Goal: Task Accomplishment & Management: Use online tool/utility

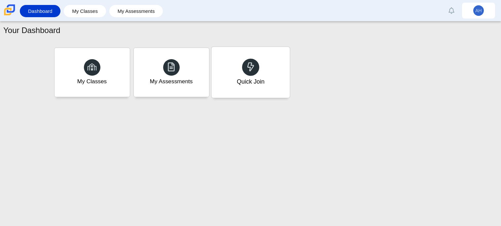
click at [275, 61] on div "Quick Join" at bounding box center [250, 72] width 78 height 51
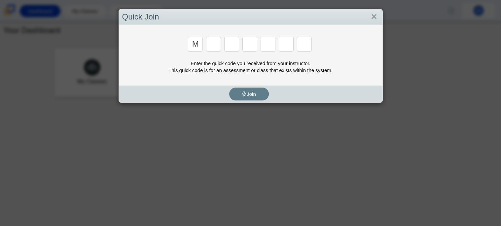
type input "m"
type input "n"
type input "m"
type input "n"
type input "b"
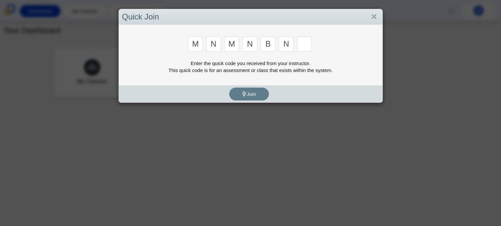
type input "n"
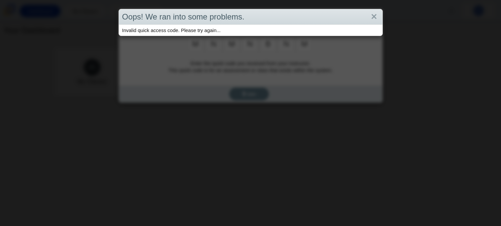
type input "m"
click at [378, 12] on link "Close" at bounding box center [374, 16] width 10 height 11
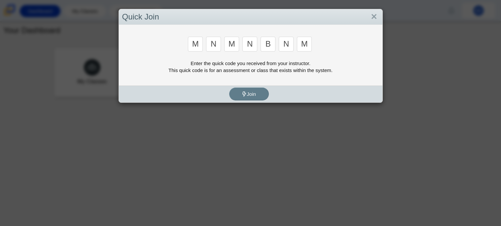
click at [307, 45] on input "m" at bounding box center [304, 44] width 15 height 15
type input "b"
type input "m"
type input "3"
type input "5"
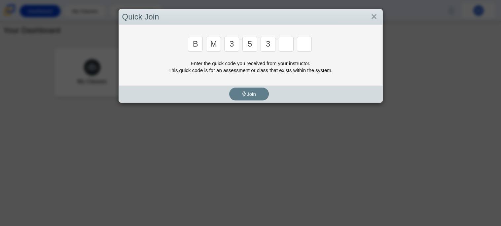
type input "3"
type input "g"
type input "b"
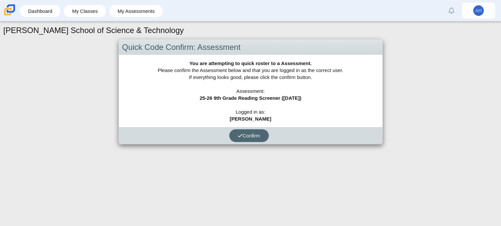
click at [239, 140] on button "Confirm" at bounding box center [249, 135] width 40 height 13
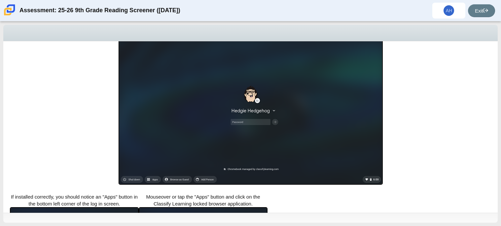
scroll to position [112, 0]
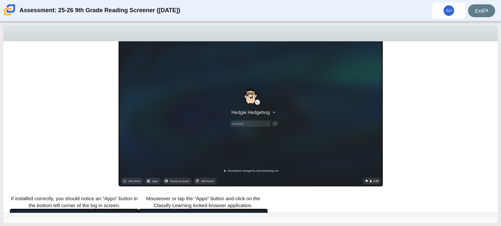
click at [239, 140] on img at bounding box center [250, 111] width 264 height 149
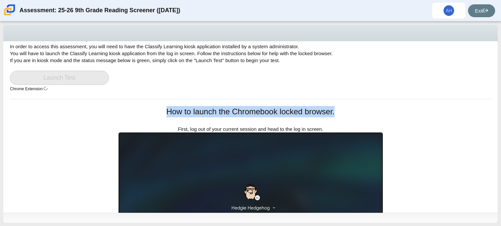
scroll to position [0, 0]
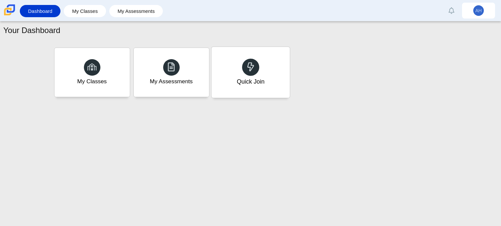
click at [273, 66] on div "Quick Join" at bounding box center [250, 72] width 78 height 51
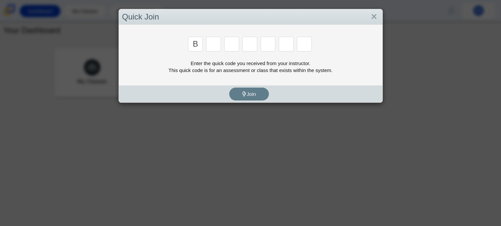
type input "b"
type input "m"
type input "3"
type input "5"
type input "3"
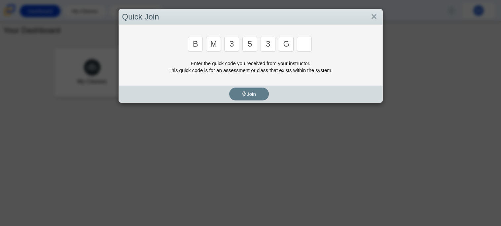
type input "g"
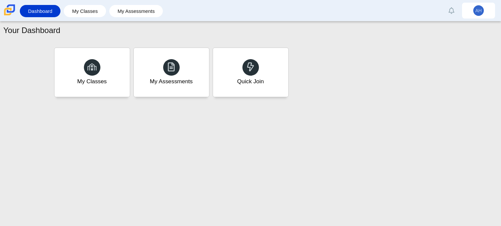
type input "b"
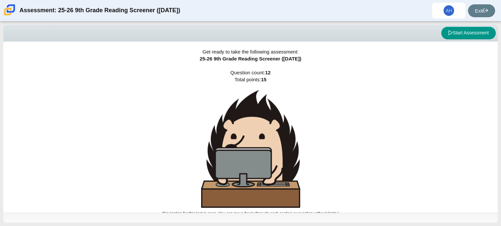
scroll to position [4, 0]
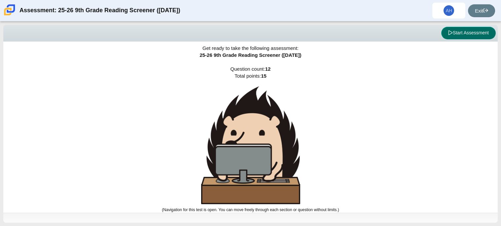
click at [459, 32] on button "Start Assessment" at bounding box center [468, 33] width 54 height 13
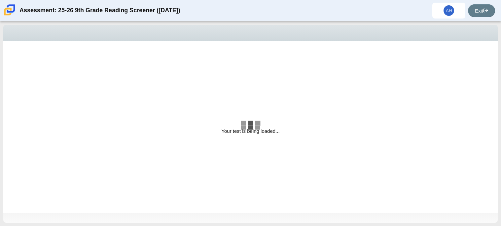
select select "ccc5b315-3c7c-471c-bf90-f22c8299c798"
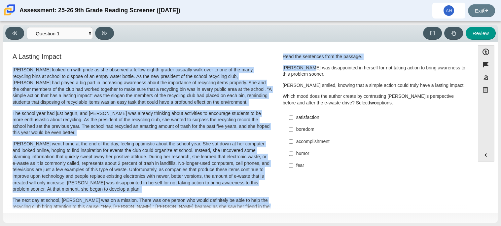
drag, startPoint x: 275, startPoint y: 53, endPoint x: 304, endPoint y: 70, distance: 34.0
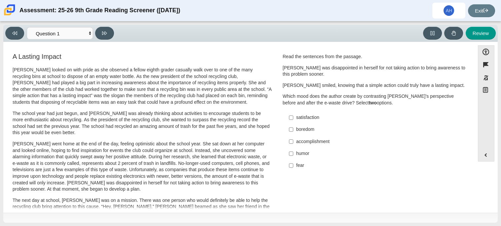
click at [371, 160] on label "fear fear" at bounding box center [374, 165] width 181 height 12
click at [293, 160] on input "fear fear" at bounding box center [291, 165] width 4 height 12
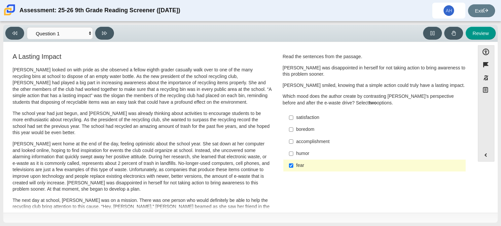
click at [300, 161] on label "fear fear" at bounding box center [374, 165] width 181 height 12
click at [293, 161] on input "fear fear" at bounding box center [291, 165] width 4 height 12
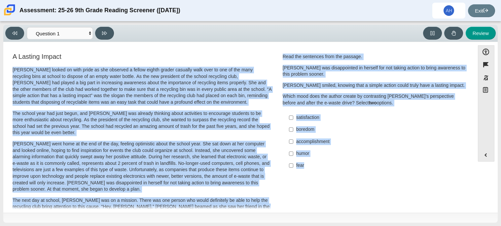
drag, startPoint x: 274, startPoint y: 53, endPoint x: 373, endPoint y: 168, distance: 152.1
click at [265, 54] on h3 "A Lasting Impact" at bounding box center [142, 56] width 259 height 7
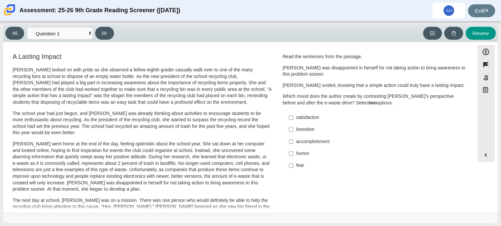
drag, startPoint x: 452, startPoint y: 59, endPoint x: 432, endPoint y: 92, distance: 38.9
click at [432, 92] on div "Read the sentences from the passage. [PERSON_NAME] was disappointed in herself …" at bounding box center [373, 79] width 183 height 53
click at [418, 52] on div "Read the sentences from the passage. [PERSON_NAME] was disappointed in herself …" at bounding box center [373, 112] width 183 height 120
drag, startPoint x: 418, startPoint y: 52, endPoint x: 399, endPoint y: 57, distance: 19.4
click at [399, 57] on div "Read the sentences from the passage. [PERSON_NAME] was disappointed in herself …" at bounding box center [373, 112] width 183 height 120
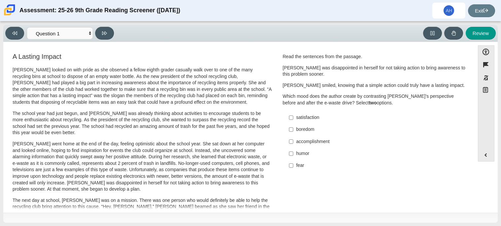
drag, startPoint x: 362, startPoint y: 54, endPoint x: 356, endPoint y: 69, distance: 16.6
click at [356, 69] on div "Read the sentences from the passage. [PERSON_NAME] was disappointed in herself …" at bounding box center [373, 79] width 183 height 53
drag, startPoint x: 360, startPoint y: 49, endPoint x: 328, endPoint y: 56, distance: 32.7
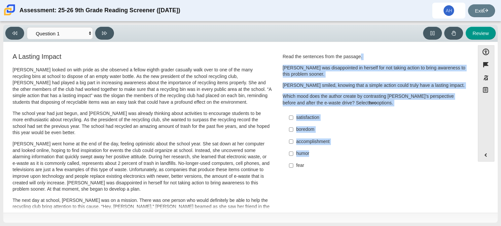
drag, startPoint x: 359, startPoint y: 56, endPoint x: 367, endPoint y: 159, distance: 102.9
click at [367, 159] on div "Read the sentences from the passage. [PERSON_NAME] was disappointed in herself …" at bounding box center [373, 112] width 183 height 118
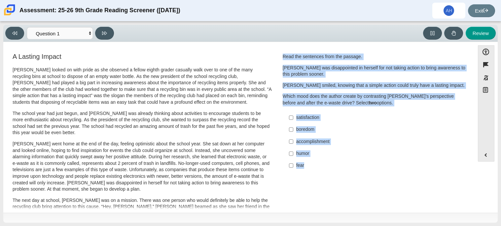
drag, startPoint x: 279, startPoint y: 53, endPoint x: 304, endPoint y: 165, distance: 114.2
click at [304, 165] on div "Question Read the sentences from the passage. [PERSON_NAME] was disappointed in…" at bounding box center [374, 114] width 193 height 124
copy div "Read the sentences from the passage. [PERSON_NAME] was disappointed in herself …"
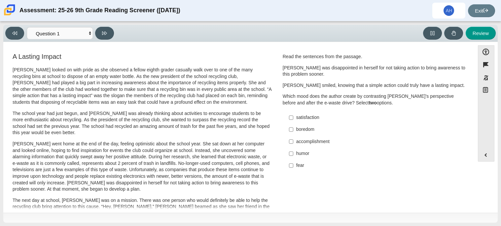
click at [202, 170] on p "[PERSON_NAME] went home at the end of the day, feeling optimistic about the sch…" at bounding box center [142, 167] width 259 height 52
click at [298, 164] on div "fear" at bounding box center [379, 165] width 167 height 7
click at [293, 164] on input "fear fear" at bounding box center [291, 165] width 4 height 12
checkbox input "true"
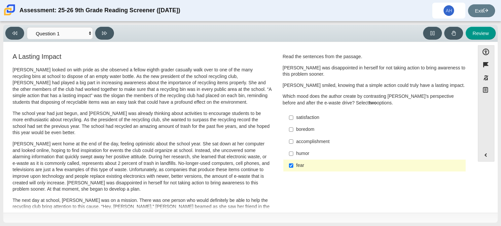
click at [298, 127] on div "boredom" at bounding box center [379, 129] width 167 height 7
click at [293, 127] on input "boredom boredom" at bounding box center [291, 129] width 4 height 12
checkbox input "true"
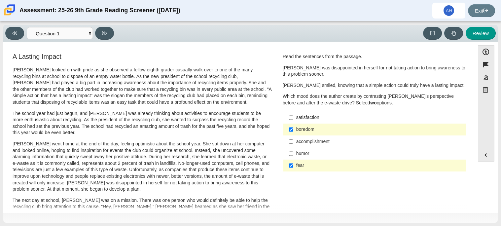
click at [325, 152] on div "humor" at bounding box center [379, 153] width 167 height 7
click at [293, 152] on input "humor humor" at bounding box center [291, 154] width 4 height 12
checkbox input "true"
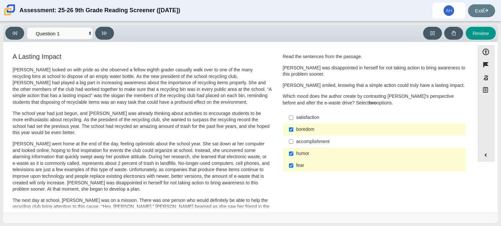
click at [328, 117] on div "satisfaction" at bounding box center [379, 117] width 167 height 7
click at [293, 117] on input "satisfaction satisfaction" at bounding box center [291, 118] width 4 height 12
checkbox input "true"
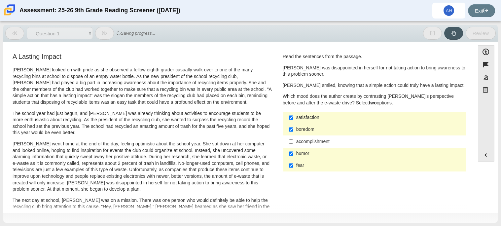
click at [326, 126] on div "boredom" at bounding box center [379, 129] width 167 height 7
click at [293, 126] on input "boredom boredom" at bounding box center [291, 129] width 4 height 12
checkbox input "false"
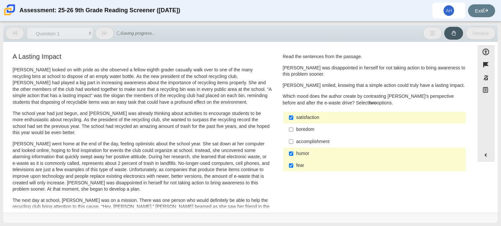
click at [322, 153] on div "humor" at bounding box center [379, 153] width 167 height 7
click at [293, 153] on input "humor humor" at bounding box center [291, 154] width 4 height 12
checkbox input "false"
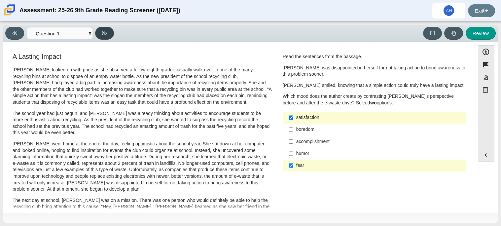
click at [106, 35] on icon at bounding box center [104, 33] width 5 height 5
select select "0ff64528-ffd7-428d-b192-babfaadd44e8"
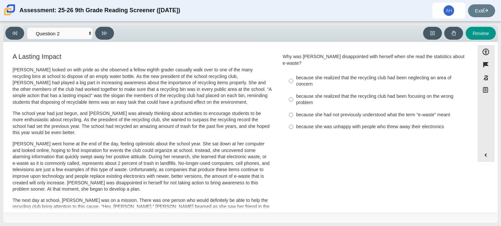
drag, startPoint x: 279, startPoint y: 55, endPoint x: 386, endPoint y: 133, distance: 132.3
copy div "Why was [PERSON_NAME] disappointed with herself when she read the statistics ab…"
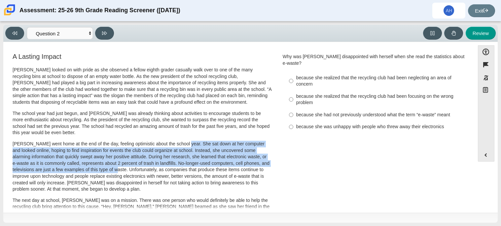
drag, startPoint x: 179, startPoint y: 143, endPoint x: 127, endPoint y: 168, distance: 57.8
click at [127, 168] on p "[PERSON_NAME] went home at the end of the day, feeling optimistic about the sch…" at bounding box center [142, 167] width 259 height 52
copy p "She sat down at her computer and looked online, hoping to find inspiration for …"
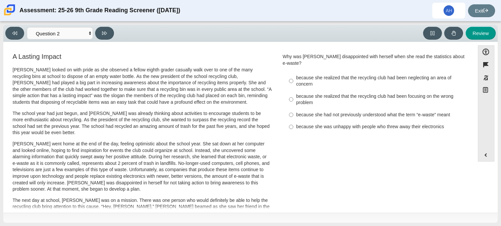
click at [359, 96] on div "because she realized that the recycling club had been focusing on the wrong pro…" at bounding box center [379, 99] width 167 height 13
click at [293, 96] on input "because she realized that the recycling club had been focusing on the wrong pro…" at bounding box center [291, 99] width 4 height 18
radio input "true"
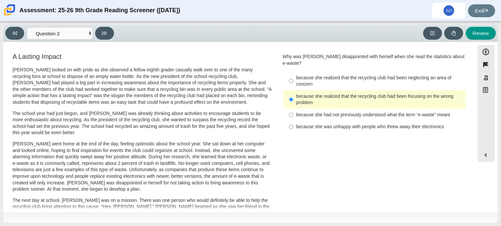
click at [391, 79] on div "because she realized that the recycling club had been neglecting an area of con…" at bounding box center [379, 81] width 167 height 13
click at [293, 79] on input "because she realized that the recycling club had been neglecting an area of con…" at bounding box center [291, 81] width 4 height 18
radio input "true"
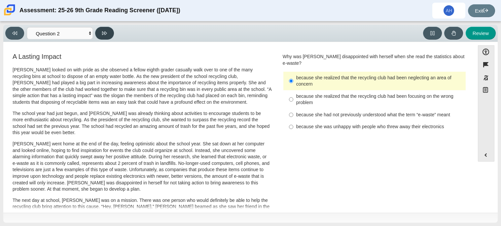
click at [102, 32] on icon at bounding box center [104, 33] width 5 height 4
select select "7ce3d843-6974-4858-901c-1ff39630e843"
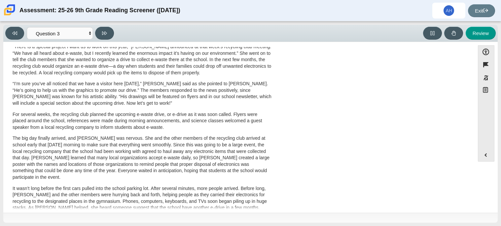
scroll to position [205, 0]
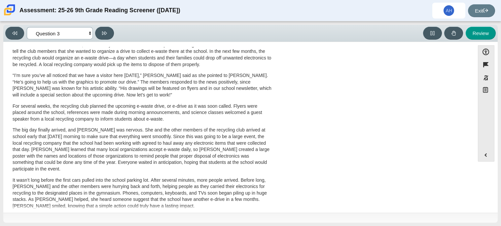
click at [64, 33] on select "Questions Question 1 Question 2 Question 3 Question 4 Question 5 Question 6 Que…" at bounding box center [60, 33] width 66 height 12
click at [343, 86] on div "A Lasting Impact [PERSON_NAME] looked on with pride as she observed a fellow ei…" at bounding box center [239, 33] width 464 height 372
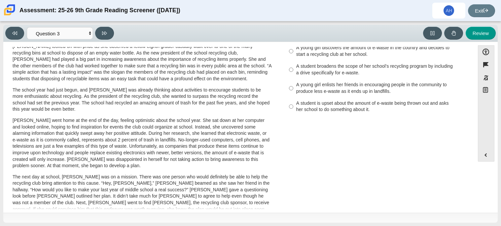
scroll to position [0, 0]
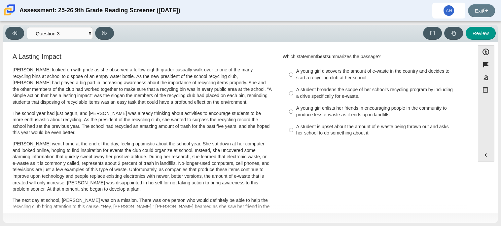
click at [343, 86] on div "A student broadens the scope of her school’s recycling program by including a d…" at bounding box center [379, 92] width 167 height 13
click at [293, 86] on input "A student broadens the scope of her school’s recycling program by including a d…" at bounding box center [291, 93] width 4 height 18
radio input "true"
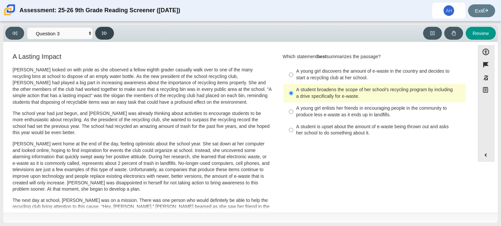
click at [106, 34] on icon at bounding box center [104, 33] width 5 height 5
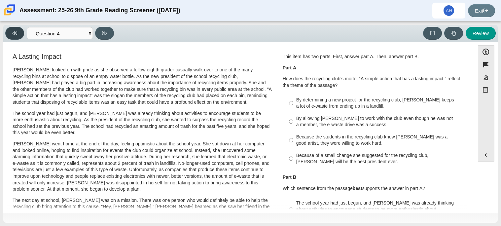
click at [12, 33] on icon at bounding box center [14, 33] width 5 height 4
select select "7ce3d843-6974-4858-901c-1ff39630e843"
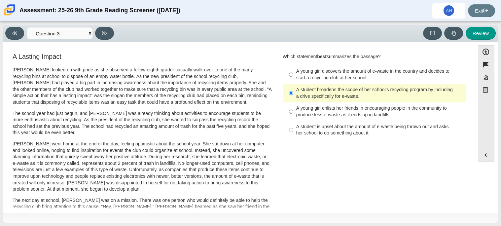
click at [298, 82] on label "A young girl discovers the amount of e-waste in the country and decides to star…" at bounding box center [374, 74] width 181 height 18
click at [293, 82] on input "A young girl discovers the amount of e-waste in the country and decides to star…" at bounding box center [291, 74] width 4 height 18
radio input "true"
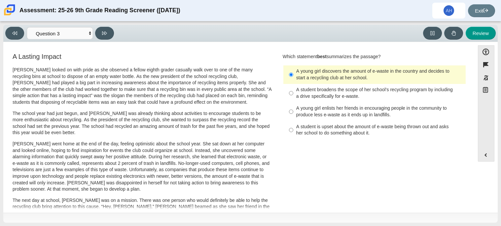
click at [298, 82] on label "A young girl discovers the amount of e-waste in the country and decides to star…" at bounding box center [374, 74] width 181 height 18
click at [293, 82] on input "A young girl discovers the amount of e-waste in the country and decides to star…" at bounding box center [291, 74] width 4 height 18
click at [298, 82] on label "A young girl discovers the amount of e-waste in the country and decides to star…" at bounding box center [374, 74] width 181 height 18
click at [293, 82] on input "A young girl discovers the amount of e-waste in the country and decides to star…" at bounding box center [291, 74] width 4 height 18
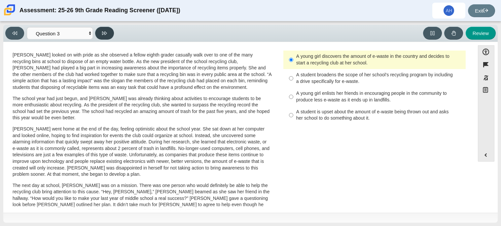
click at [102, 31] on icon at bounding box center [104, 33] width 5 height 5
select select "ca9ea0f1-49c5-4bd1-83b0-472c18652b42"
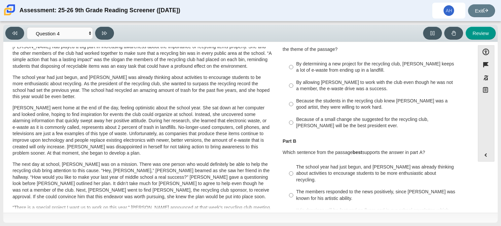
scroll to position [0, 0]
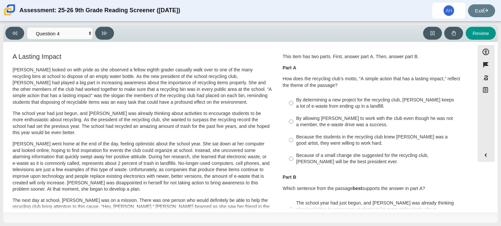
click at [326, 132] on label "Because the students in the recycling club knew [PERSON_NAME] was a good artist…" at bounding box center [374, 140] width 181 height 18
click at [293, 132] on input "Because the students in the recycling club knew [PERSON_NAME] was a good artist…" at bounding box center [291, 140] width 4 height 18
radio input "true"
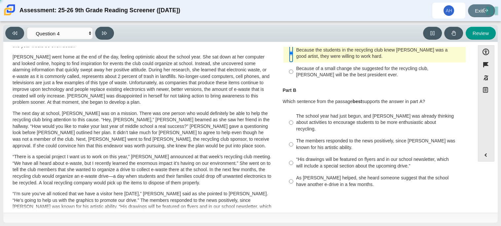
scroll to position [86, 0]
click at [324, 125] on div "The school year had just begun, and [PERSON_NAME] was already thinking about ac…" at bounding box center [379, 122] width 167 height 19
click at [293, 125] on input "The school year had just begun, and [PERSON_NAME] was already thinking about ac…" at bounding box center [291, 122] width 4 height 25
radio input "true"
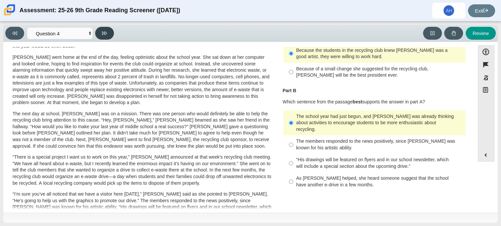
click at [111, 31] on button at bounding box center [104, 33] width 19 height 13
select select "e41f1a79-e29f-4095-8030-a53364015bed"
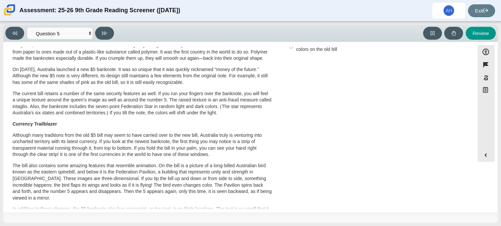
scroll to position [0, 0]
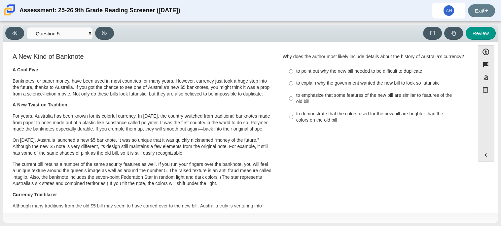
click at [293, 98] on label "to emphasize that some features of the new bill are similar to features of the …" at bounding box center [374, 98] width 181 height 18
click at [293, 98] on input "to emphasize that some features of the new bill are similar to features of the …" at bounding box center [291, 98] width 4 height 18
radio input "true"
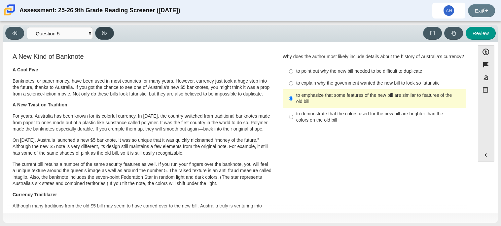
click at [103, 33] on icon at bounding box center [104, 33] width 5 height 5
select select "69146e31-7b3d-4a3e-9ce6-f30c24342ae0"
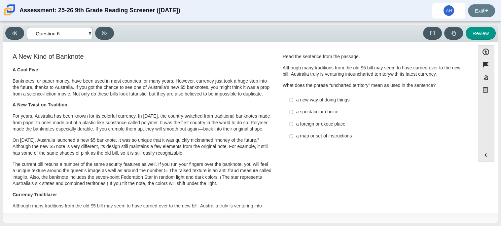
click at [68, 34] on select "Questions Question 1 Question 2 Question 3 Question 4 Question 5 Question 6 Que…" at bounding box center [60, 33] width 66 height 12
click at [60, 30] on select "Questions Question 1 Question 2 Question 3 Question 4 Question 5 Question 6 Que…" at bounding box center [60, 33] width 66 height 12
click at [302, 126] on div "a foreign or exotic place" at bounding box center [379, 123] width 167 height 7
click at [293, 126] on input "a foreign or exotic place a foreign or exotic place" at bounding box center [291, 123] width 4 height 12
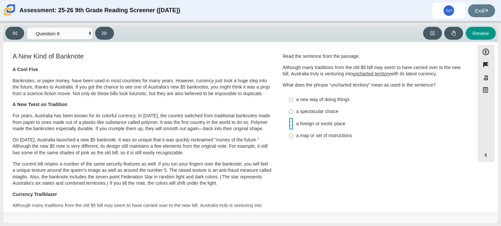
radio input "true"
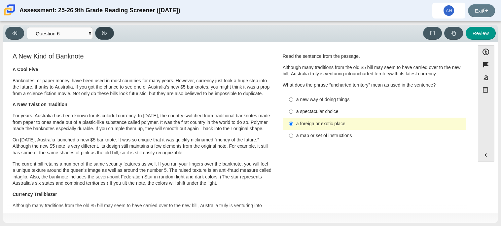
click at [106, 39] on button at bounding box center [104, 33] width 19 height 13
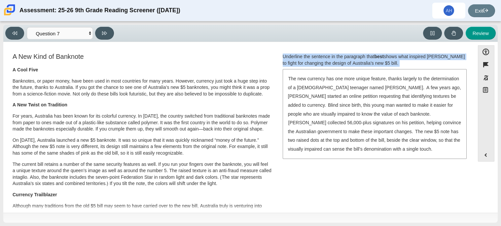
drag, startPoint x: 276, startPoint y: 53, endPoint x: 398, endPoint y: 184, distance: 178.9
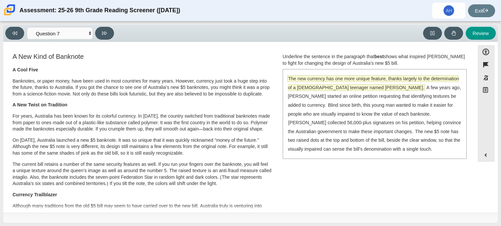
click at [414, 78] on span "The new currency has one more unique feature, thanks largely to the determinati…" at bounding box center [373, 83] width 171 height 15
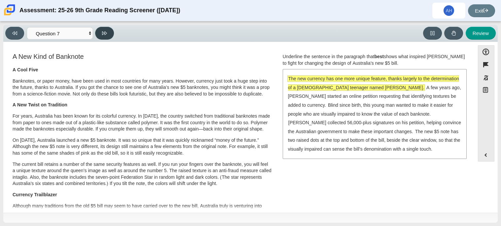
click at [111, 30] on button at bounding box center [104, 33] width 19 height 13
select select "ea8338c2-a6a3-418e-a305-2b963b54a290"
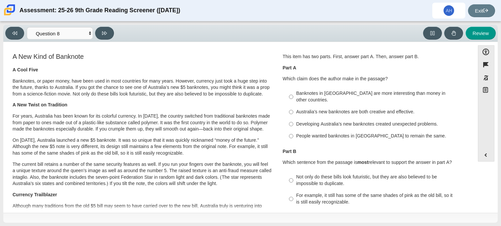
click at [311, 118] on label "Developing Australia’s new banknotes created unexpected problems. Developing Au…" at bounding box center [374, 124] width 181 height 12
click at [293, 118] on input "Developing Australia’s new banknotes created unexpected problems. Developing Au…" at bounding box center [291, 124] width 4 height 12
radio input "true"
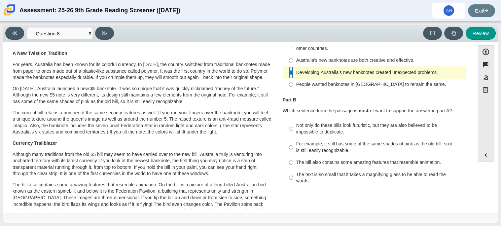
scroll to position [52, 0]
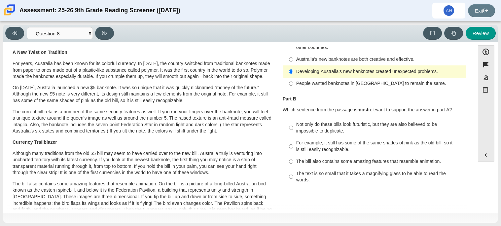
click at [314, 140] on div "For example, it still has some of the same shades of pink as the old bill, so i…" at bounding box center [379, 146] width 167 height 13
click at [293, 137] on input "For example, it still has some of the same shades of pink as the old bill, so i…" at bounding box center [291, 146] width 4 height 18
radio input "true"
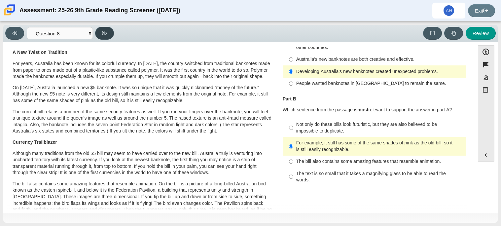
click at [111, 37] on button at bounding box center [104, 33] width 19 height 13
select select "89f058d6-b15c-4ef5-a4b3-fdaffb8868b6"
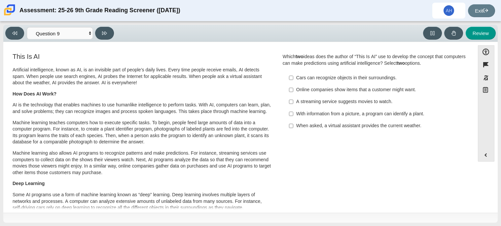
scroll to position [11, 0]
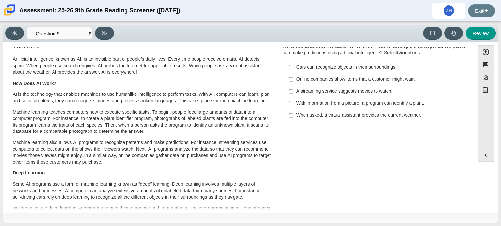
click at [58, 26] on div "Viewing Question 9 of 12 in Pacing Mode Questions Question 1 Question 2 Questio…" at bounding box center [250, 33] width 494 height 17
click at [60, 28] on select "Questions Question 1 Question 2 Question 3 Question 4 Question 5 Question 6 Que…" at bounding box center [60, 33] width 66 height 12
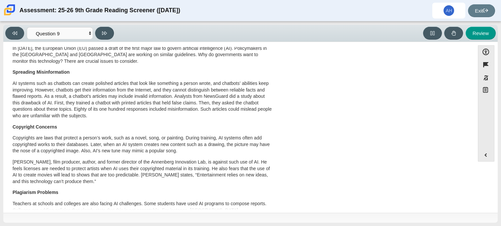
scroll to position [0, 0]
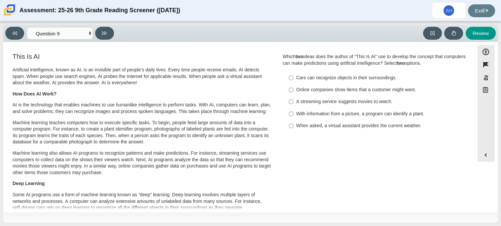
drag, startPoint x: 276, startPoint y: 52, endPoint x: 409, endPoint y: 139, distance: 158.5
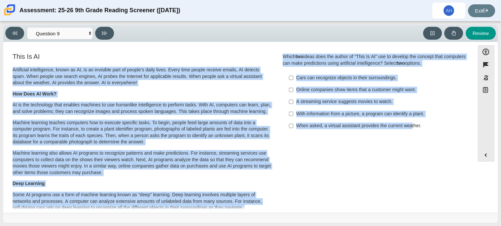
drag, startPoint x: 269, startPoint y: 49, endPoint x: 409, endPoint y: 125, distance: 159.8
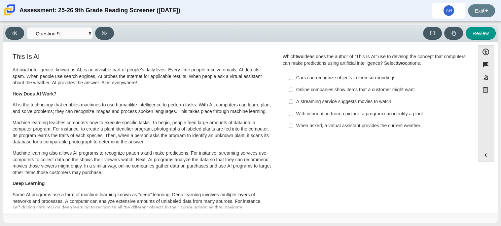
click at [405, 133] on div "Question Which two ideas does the author of “This Is AI” use to develop the con…" at bounding box center [374, 94] width 193 height 84
drag, startPoint x: 280, startPoint y: 54, endPoint x: 450, endPoint y: 139, distance: 189.9
copy div "Which two ideas does the author of “This Is AI” use to develop the concept that…"
click at [279, 115] on div "Question Which two ideas does the author of “This Is AI” use to develop the con…" at bounding box center [374, 94] width 193 height 84
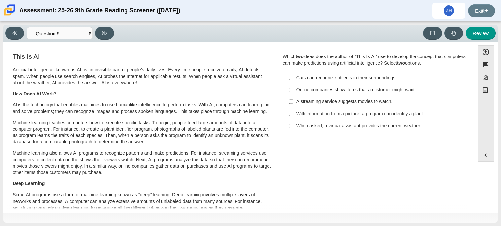
click at [327, 92] on div "Online companies show items that a customer might want." at bounding box center [379, 89] width 167 height 7
click at [293, 92] on input "Online companies show items that a customer might want. Online companies show i…" at bounding box center [291, 90] width 4 height 12
checkbox input "true"
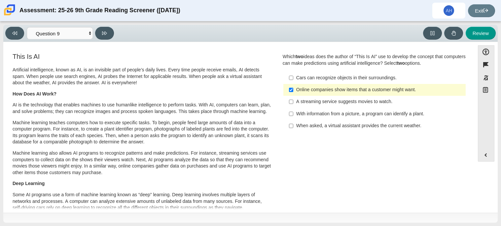
click at [317, 104] on div "A streaming service suggests movies to watch." at bounding box center [379, 101] width 167 height 7
click at [293, 104] on input "A streaming service suggests movies to watch. A streaming service suggests movi…" at bounding box center [291, 102] width 4 height 12
checkbox input "true"
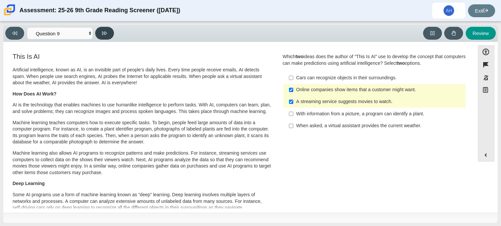
click at [107, 32] on button at bounding box center [104, 33] width 19 height 13
select select "cdf3c14e-a918-44d1-9b63-3db0fa81641e"
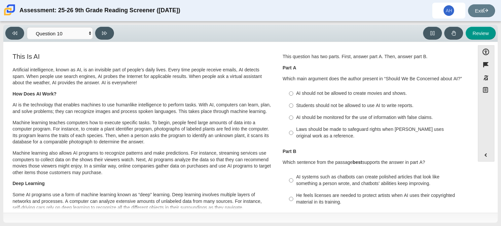
click at [328, 108] on div "Students should not be allowed to use AI to write reports." at bounding box center [379, 105] width 167 height 7
click at [293, 108] on input "Students should not be allowed to use AI to write reports. Students should not …" at bounding box center [291, 105] width 4 height 12
radio input "true"
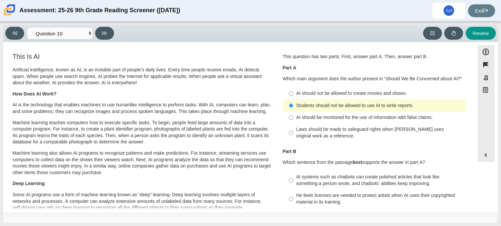
click at [328, 108] on div "Students should not be allowed to use AI to write reports." at bounding box center [379, 105] width 167 height 7
click at [293, 108] on input "Students should not be allowed to use AI to write reports. Students should not …" at bounding box center [291, 105] width 4 height 12
click at [325, 115] on div "AI should be monitored for the use of information with false claims." at bounding box center [379, 117] width 167 height 7
click at [293, 115] on input "AI should be monitored for the use of information with false claims. AI should …" at bounding box center [291, 118] width 4 height 12
radio input "true"
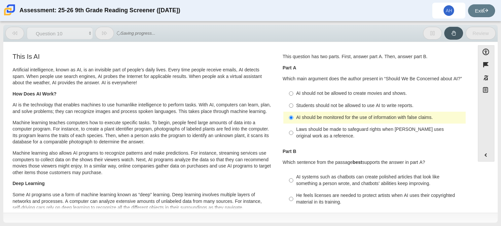
click at [325, 109] on div "Students should not be allowed to use AI to write reports." at bounding box center [379, 105] width 167 height 7
click at [293, 109] on input "Students should not be allowed to use AI to write reports. Students should not …" at bounding box center [291, 105] width 4 height 12
radio input "true"
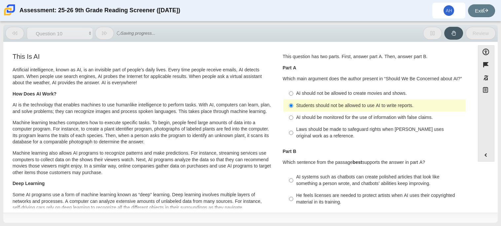
click at [322, 115] on div "AI should be monitored for the use of information with false claims." at bounding box center [379, 117] width 167 height 7
click at [293, 115] on input "AI should be monitored for the use of information with false claims. AI should …" at bounding box center [291, 118] width 4 height 12
radio input "true"
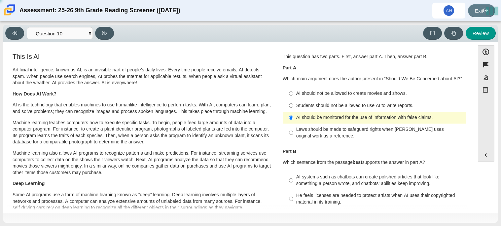
click at [315, 129] on div "Laws should be made to safeguard rights when [PERSON_NAME] uses original work a…" at bounding box center [379, 132] width 167 height 13
click at [293, 129] on input "Laws should be made to safeguard rights when [PERSON_NAME] uses original work a…" at bounding box center [291, 132] width 4 height 18
radio input "true"
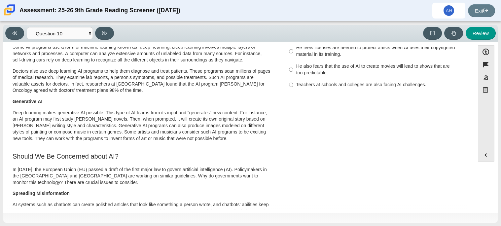
scroll to position [150, 0]
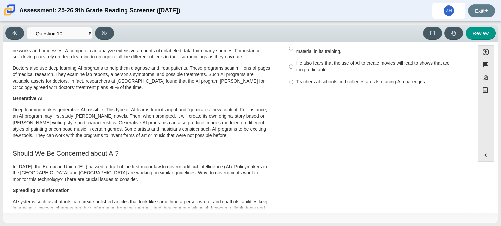
click at [292, 74] on label "He also fears that the use of AI to create movies will lead to shows that are t…" at bounding box center [374, 66] width 181 height 18
click at [292, 74] on input "He also fears that the use of AI to create movies will lead to shows that are t…" at bounding box center [291, 66] width 4 height 18
radio input "true"
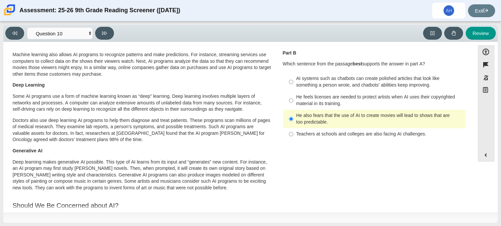
scroll to position [92, 0]
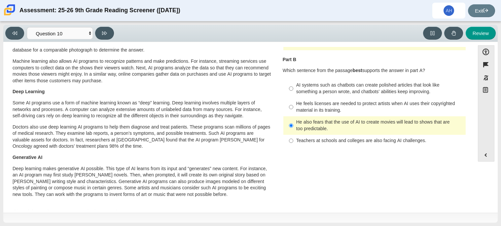
click at [291, 109] on label "He feels licenses are needed to protect artists when AI uses their copyrighted …" at bounding box center [374, 107] width 181 height 18
click at [291, 109] on input "He feels licenses are needed to protect artists when AI uses their copyrighted …" at bounding box center [291, 107] width 4 height 18
radio input "true"
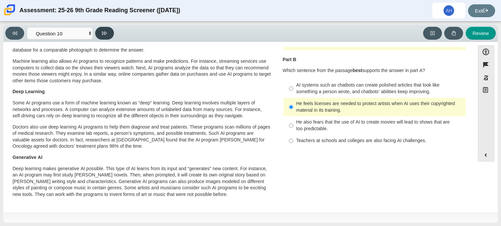
click at [105, 34] on icon at bounding box center [104, 33] width 5 height 4
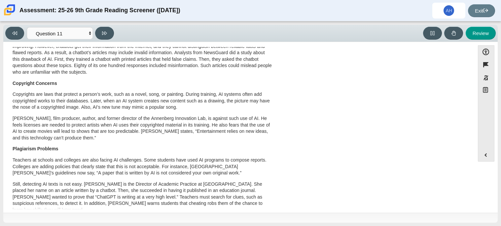
scroll to position [347, 0]
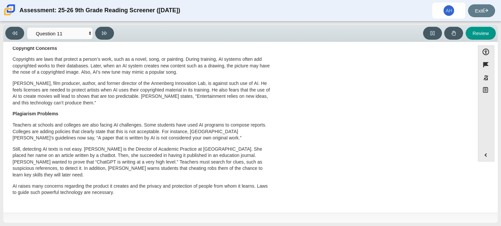
click at [234, 74] on p "Copyrights are laws that protect a person’s work, such as a novel, song, or pai…" at bounding box center [142, 65] width 259 height 19
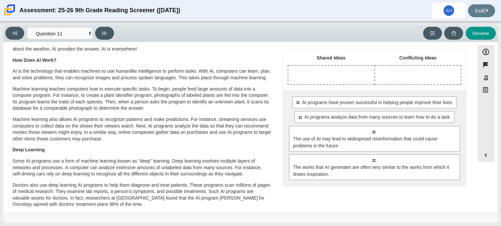
scroll to position [33, 0]
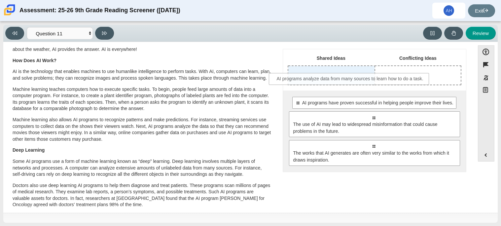
drag, startPoint x: 349, startPoint y: 117, endPoint x: 324, endPoint y: 72, distance: 51.6
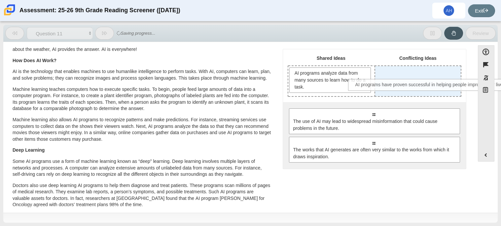
drag, startPoint x: 341, startPoint y: 111, endPoint x: 399, endPoint y: 80, distance: 66.1
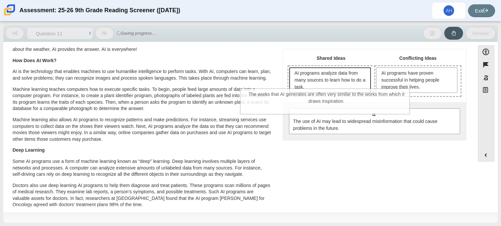
drag, startPoint x: 385, startPoint y: 145, endPoint x: 335, endPoint y: 84, distance: 79.2
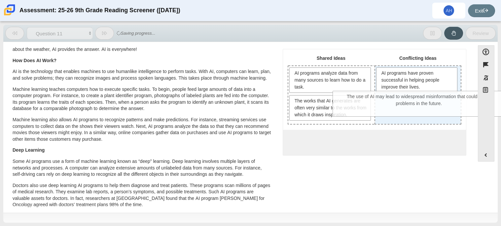
drag, startPoint x: 369, startPoint y: 152, endPoint x: 414, endPoint y: 107, distance: 64.2
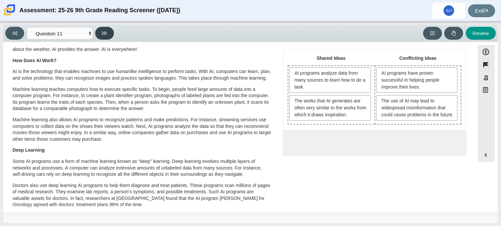
click at [110, 35] on button at bounding box center [104, 33] width 19 height 13
select select "c3effed4-44ce-4a19-bd96-1787f34e9b4c"
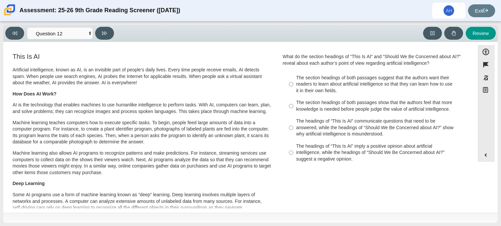
click at [417, 110] on div "The section headings of both passages show that the authors feel that more know…" at bounding box center [379, 105] width 167 height 13
click at [293, 110] on input "The section headings of both passages show that the authors feel that more know…" at bounding box center [291, 106] width 4 height 18
radio input "true"
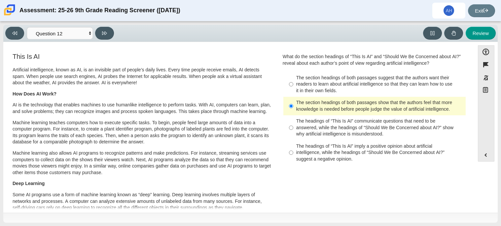
click at [104, 25] on div "Viewing Question 12 of 12 in Pacing Mode Questions Question 1 Question 2 Questi…" at bounding box center [250, 33] width 494 height 17
click at [104, 26] on div "Viewing Question 12 of 12 in Pacing Mode Questions Question 1 Question 2 Questi…" at bounding box center [250, 33] width 494 height 17
click at [105, 27] on button at bounding box center [104, 33] width 19 height 13
select select "review"
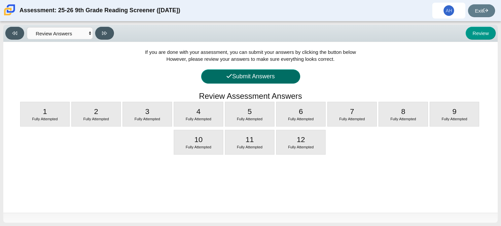
click at [296, 76] on button "Submit Answers" at bounding box center [250, 76] width 99 height 14
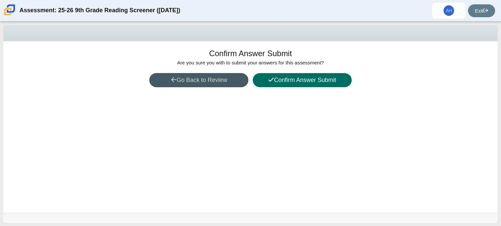
click at [296, 77] on button "Confirm Answer Submit" at bounding box center [301, 80] width 99 height 14
